Goal: Task Accomplishment & Management: Manage account settings

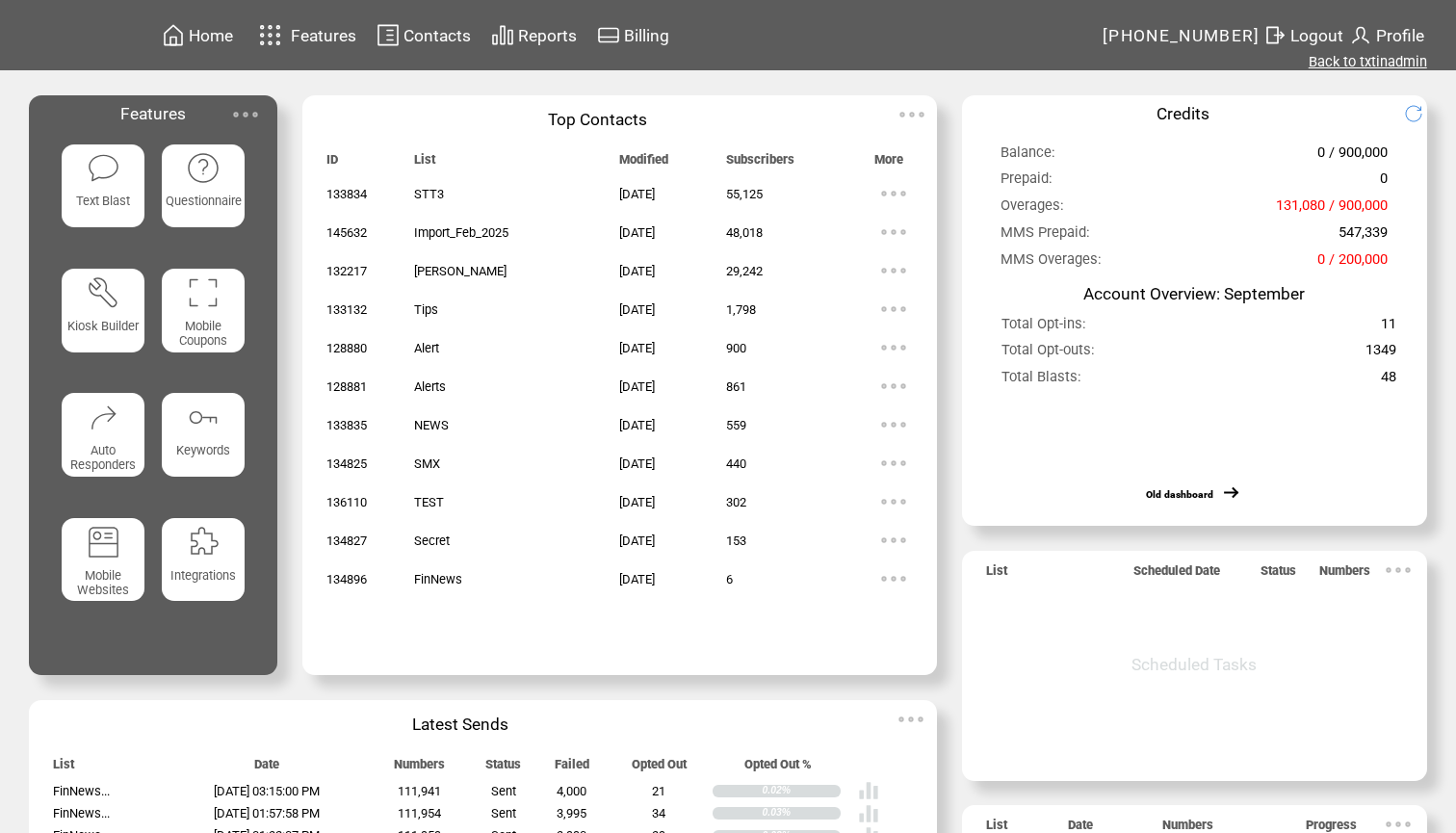
click at [1361, 61] on link "Back to txtinadmin" at bounding box center [1367, 61] width 119 height 18
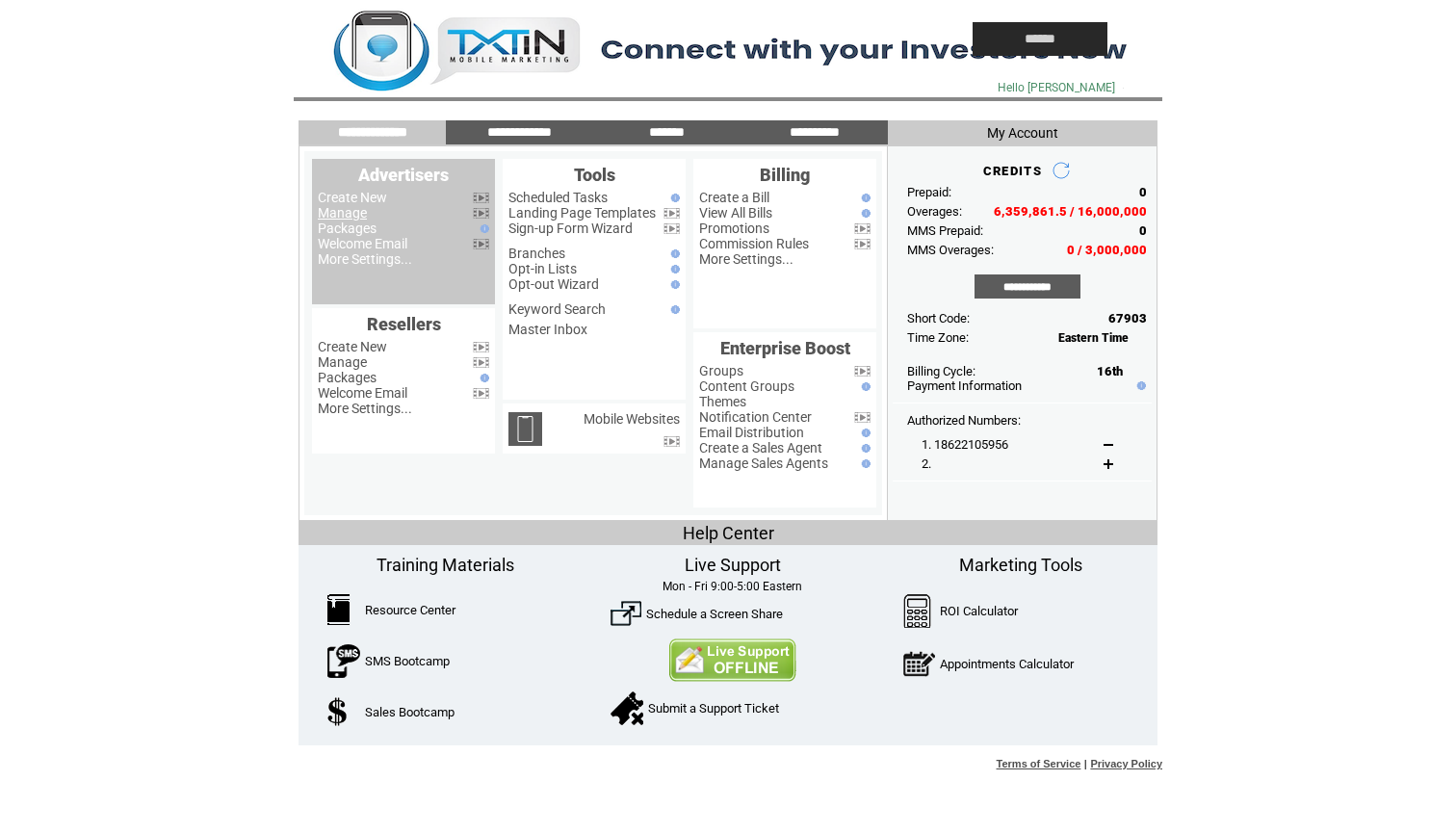
click at [346, 213] on link "Manage" at bounding box center [342, 213] width 49 height 16
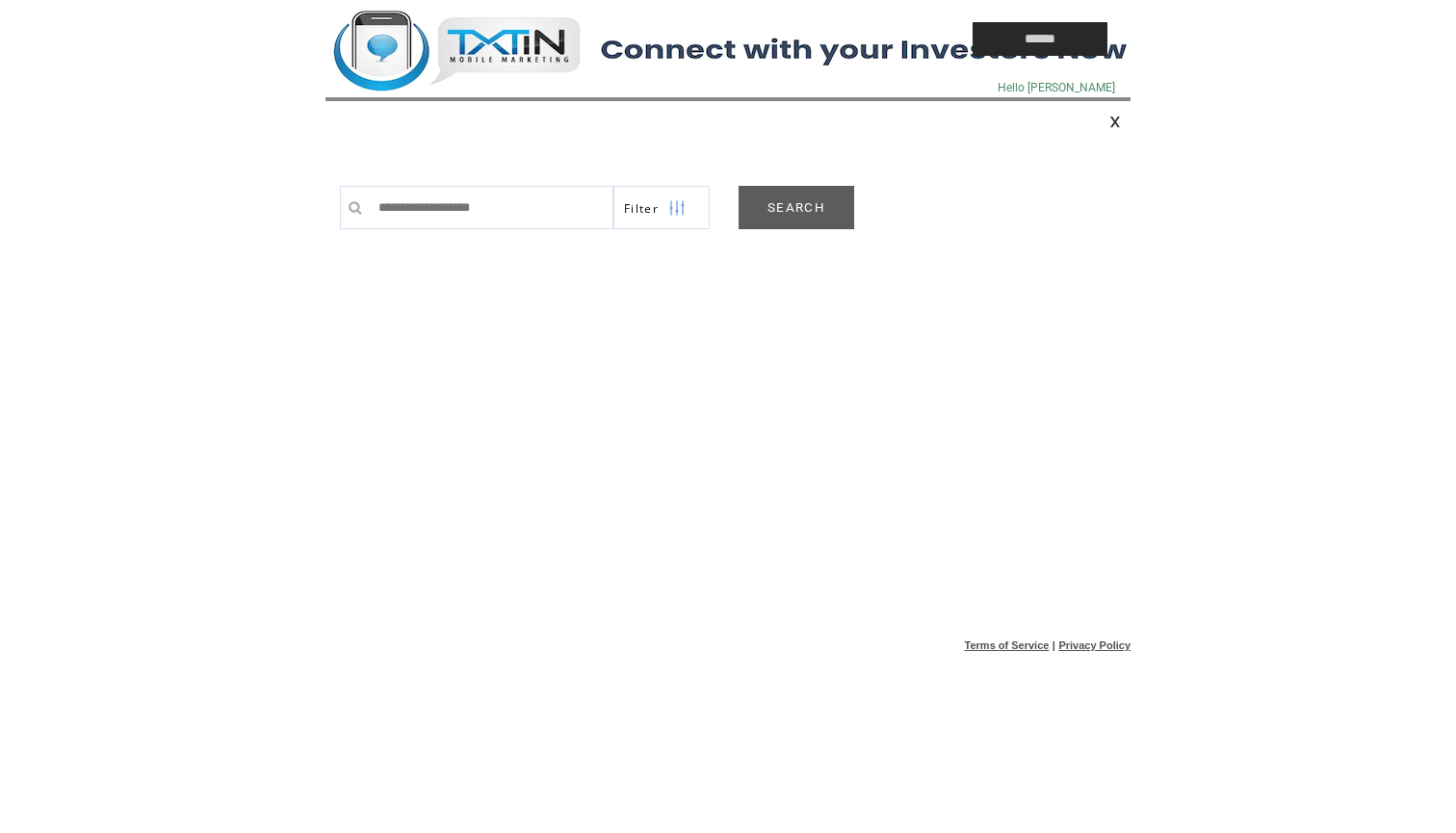
click at [804, 217] on link "SEARCH" at bounding box center [796, 207] width 116 height 44
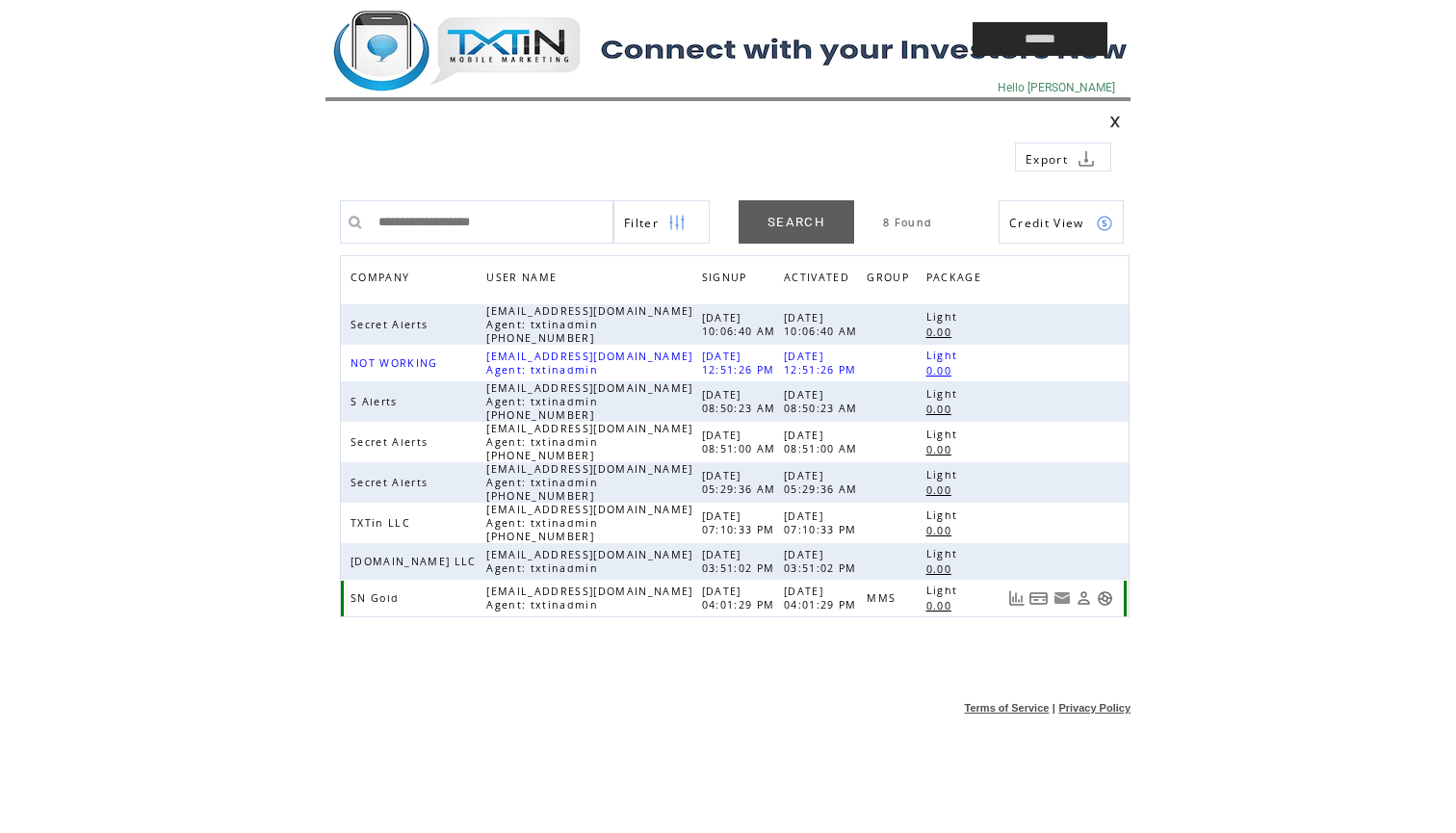
click at [1103, 598] on link at bounding box center [1105, 598] width 17 height 17
click at [512, 45] on td at bounding box center [604, 39] width 559 height 78
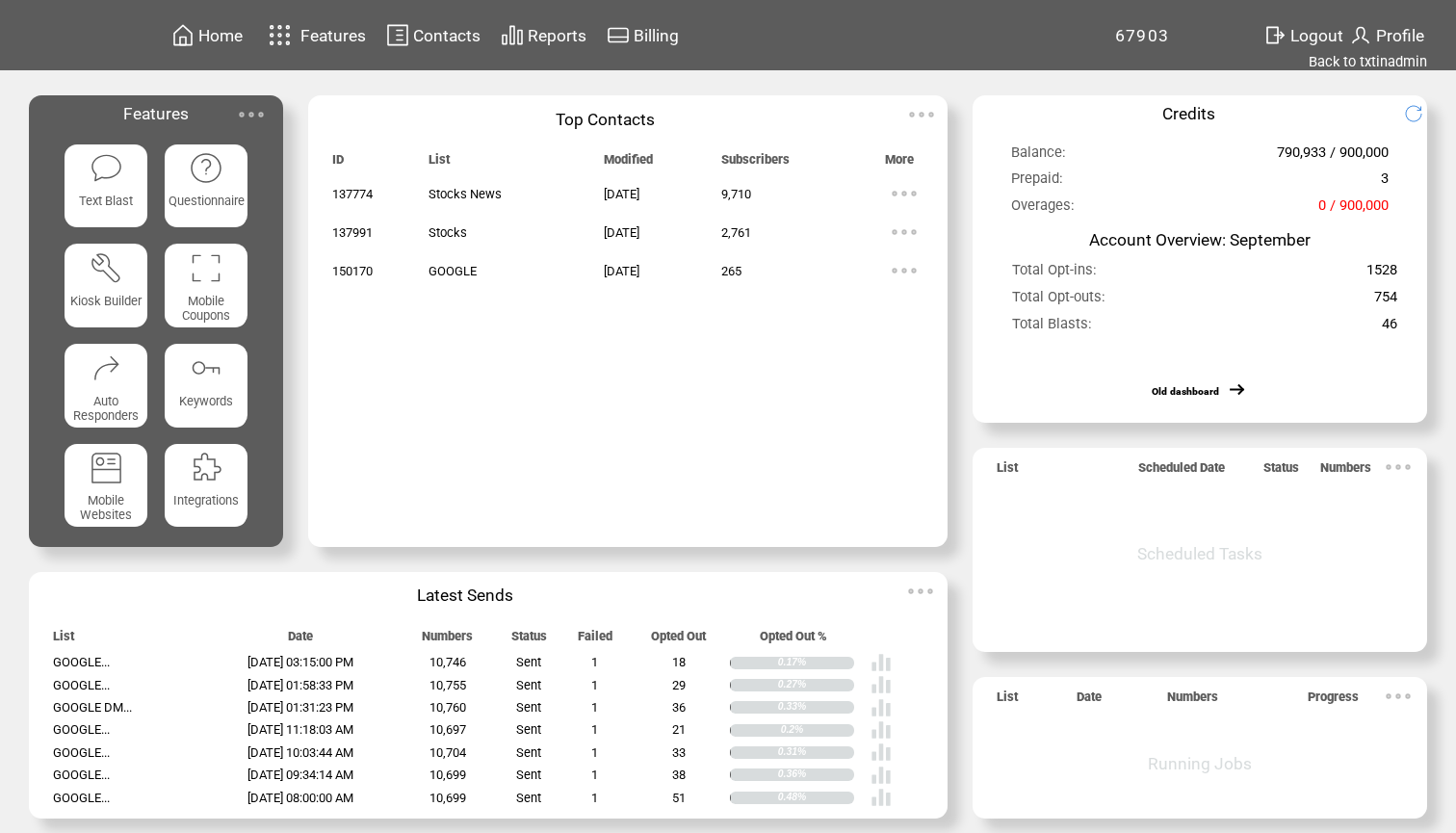
click at [225, 35] on span "Home" at bounding box center [221, 36] width 45 height 19
click at [221, 44] on span "Home" at bounding box center [221, 36] width 45 height 19
